Goal: Task Accomplishment & Management: Manage account settings

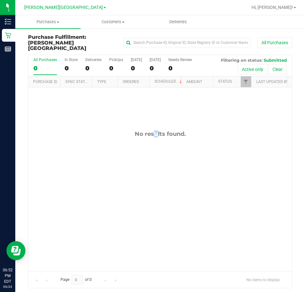
click at [139, 130] on div "No results found." at bounding box center [159, 133] width 263 height 7
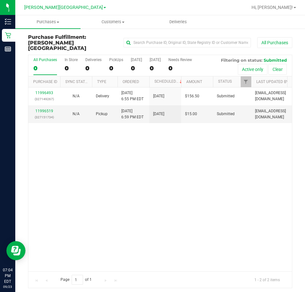
drag, startPoint x: 165, startPoint y: 189, endPoint x: 158, endPoint y: 184, distance: 9.1
click at [165, 189] on div "11996493 (327149267) N/A Delivery 9/23/2025 6:55 PM EDT 9/24/2025 $156.50 Submi…" at bounding box center [159, 180] width 263 height 184
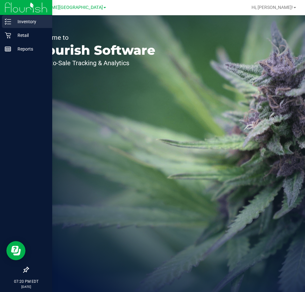
click at [26, 21] on p "Inventory" at bounding box center [30, 22] width 38 height 8
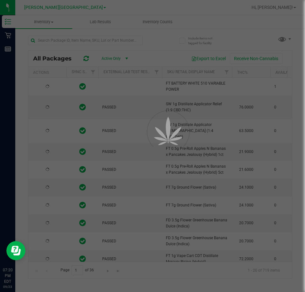
click at [76, 42] on div at bounding box center [152, 146] width 305 height 292
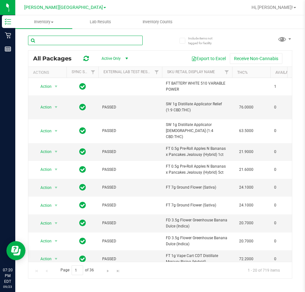
click at [76, 42] on input "text" at bounding box center [85, 41] width 115 height 10
click at [74, 40] on input "text" at bounding box center [85, 41] width 115 height 10
type input "MAR25GCK01-0520"
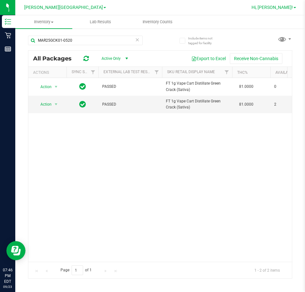
click at [280, 7] on span "Hi, [PERSON_NAME]!" at bounding box center [271, 7] width 41 height 5
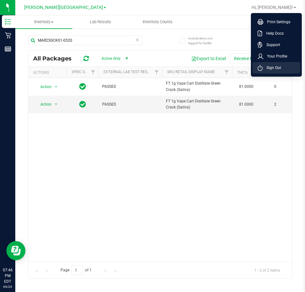
click at [269, 67] on span "Sign Out" at bounding box center [272, 68] width 18 height 6
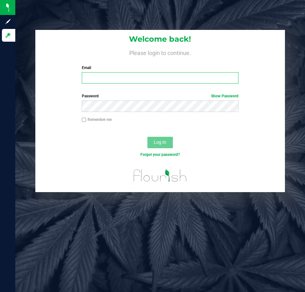
click at [194, 82] on input "Email" at bounding box center [160, 77] width 157 height 11
type input "[EMAIL_ADDRESS][DOMAIN_NAME]"
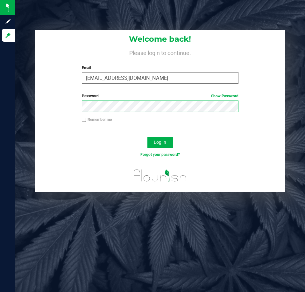
click at [147, 137] on button "Log In" at bounding box center [159, 142] width 25 height 11
